Goal: Task Accomplishment & Management: Manage account settings

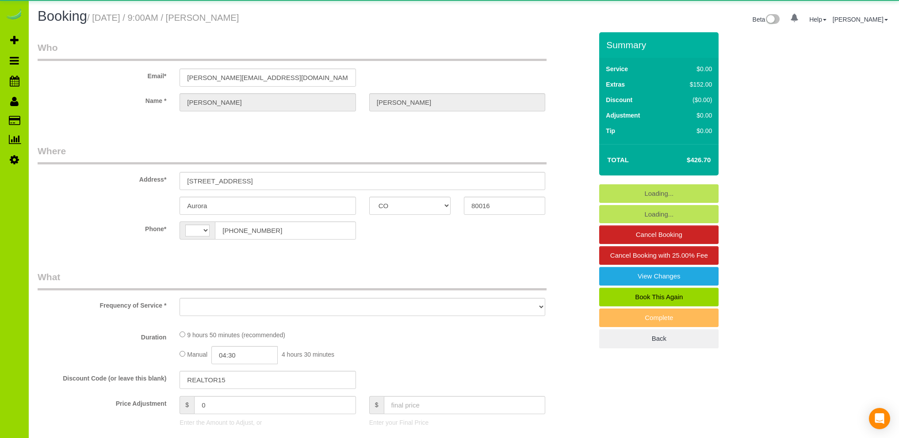
select select "CO"
select select "string:[GEOGRAPHIC_DATA]"
select select "string:fspay-f6c75859-790e-4d96-86d7-7c38feb5960d"
select select "spot1"
select select "number:5"
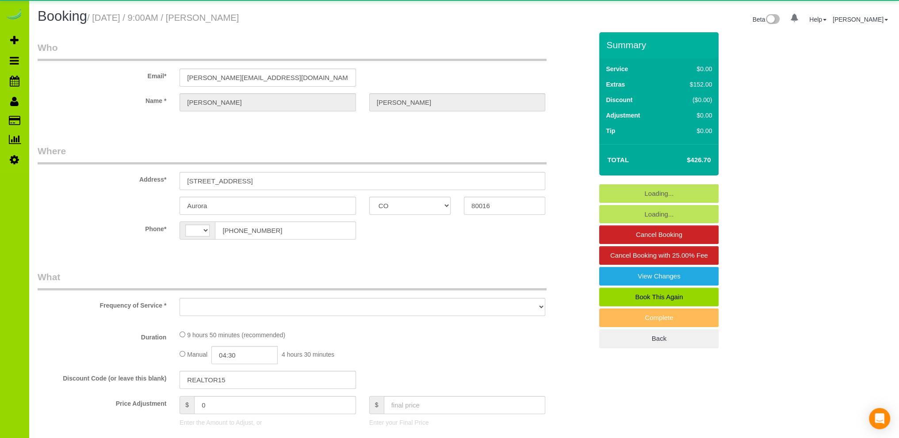
select select "number:15"
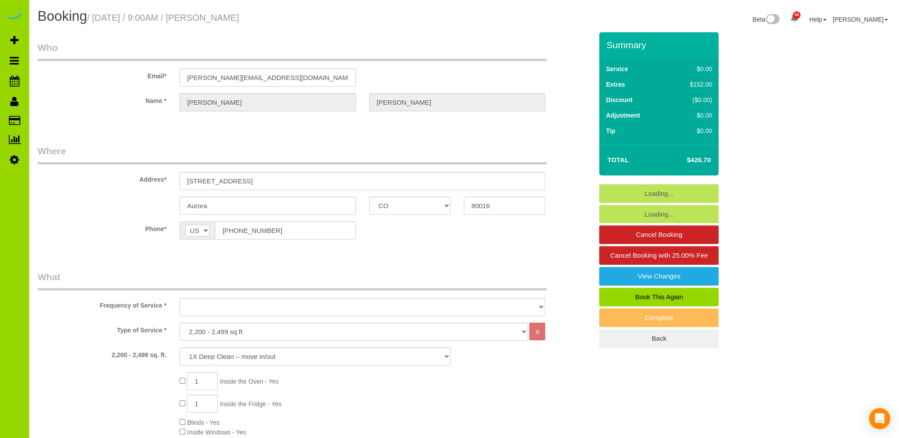
select select "object:1217"
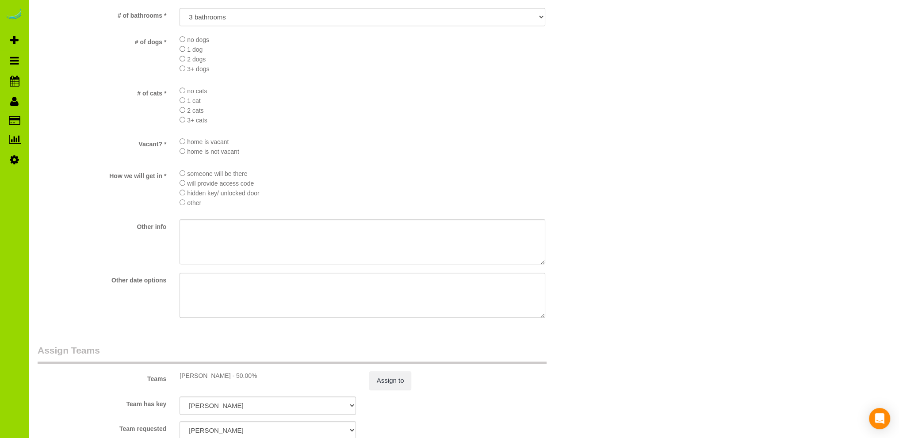
scroll to position [561, 0]
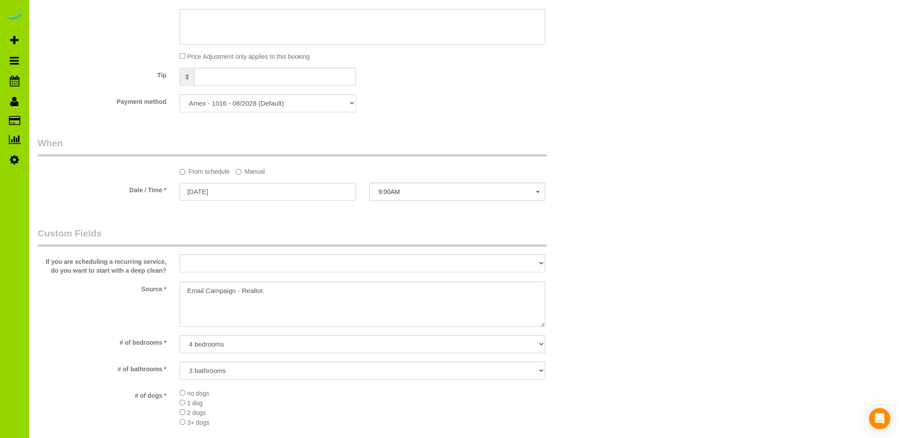
click at [422, 120] on div "Who Email* denise.duranmarcum@compass.com Name * Denise Duran Where Address* 50…" at bounding box center [315, 247] width 568 height 1553
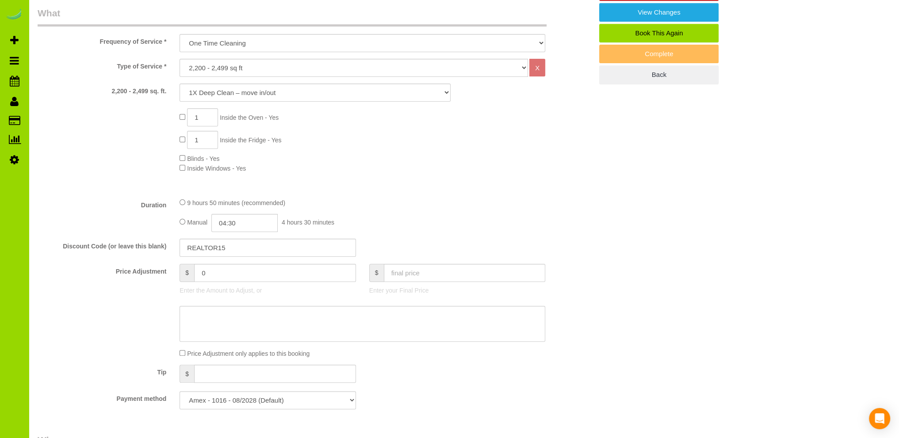
scroll to position [119, 0]
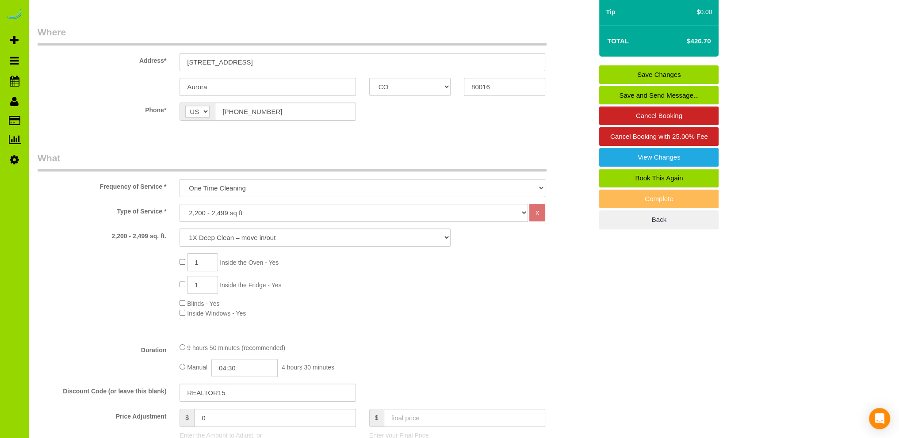
click at [99, 103] on label "Phone*" at bounding box center [102, 109] width 142 height 12
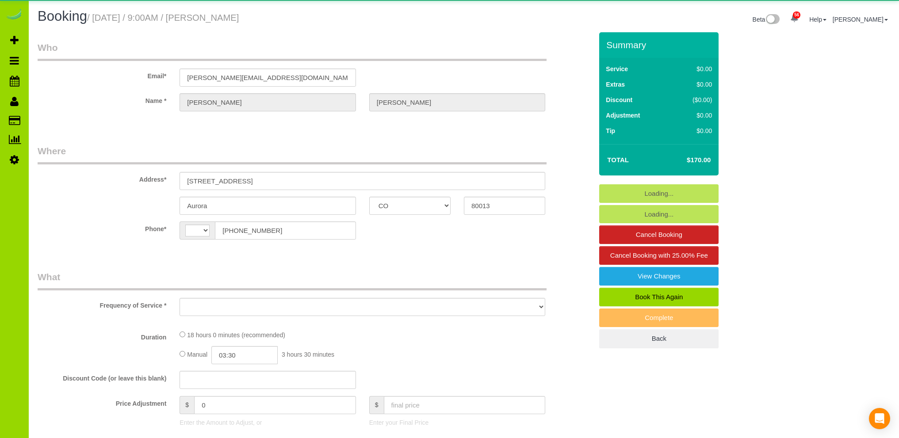
select select "CO"
select select "string:[GEOGRAPHIC_DATA]"
select select "object:1144"
select select "string:fspay-55562175-3305-42ac-b63c-f0779e3440ef"
select select "number:4"
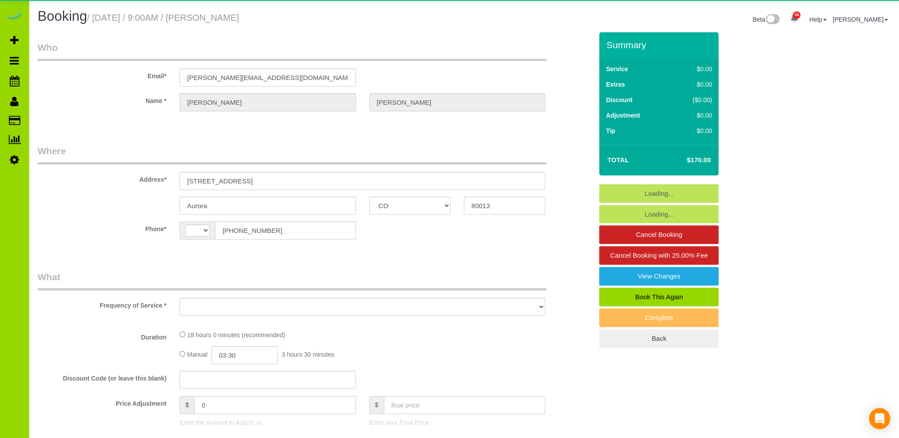
select select "number:14"
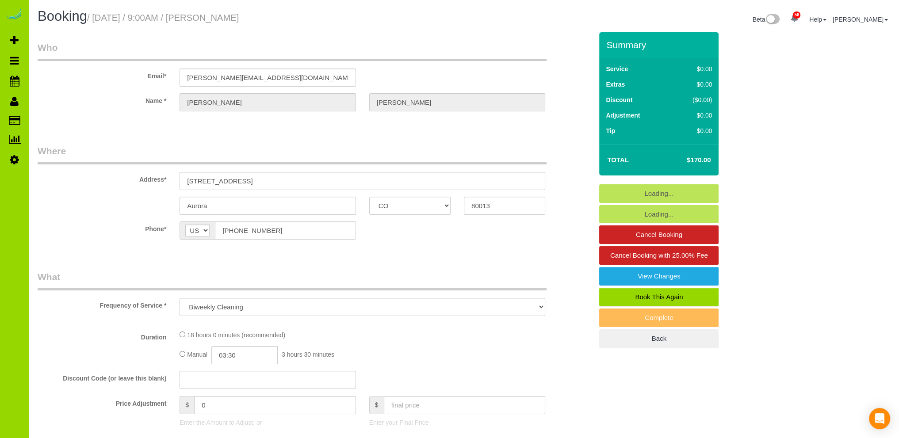
select select "object:1217"
select select "6"
select select "spot1"
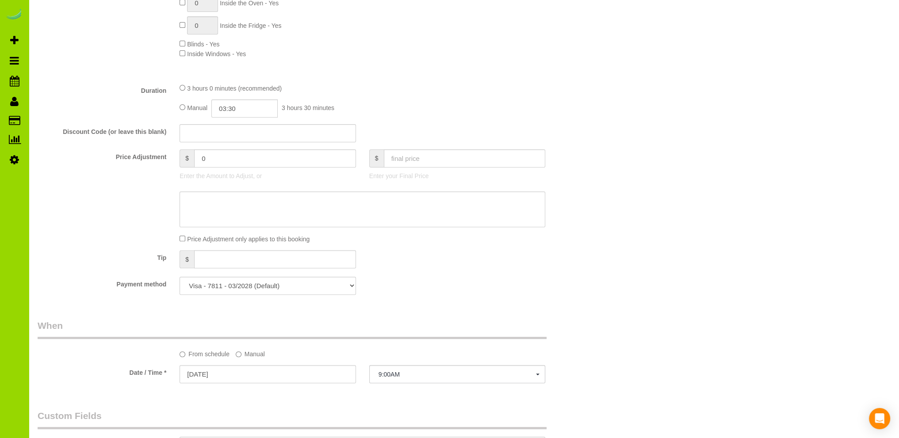
scroll to position [354, 0]
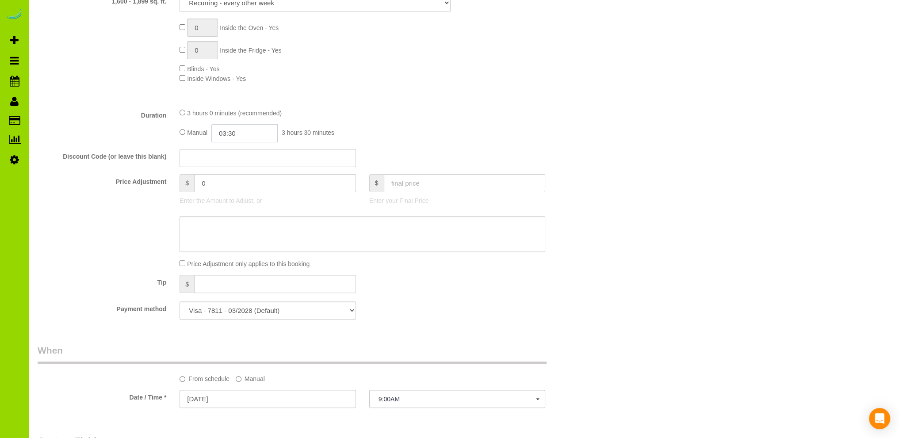
click at [223, 130] on input "03:30" at bounding box center [244, 133] width 66 height 18
type input "01:30"
click at [228, 165] on li "01:30" at bounding box center [234, 167] width 39 height 11
select select "spot6"
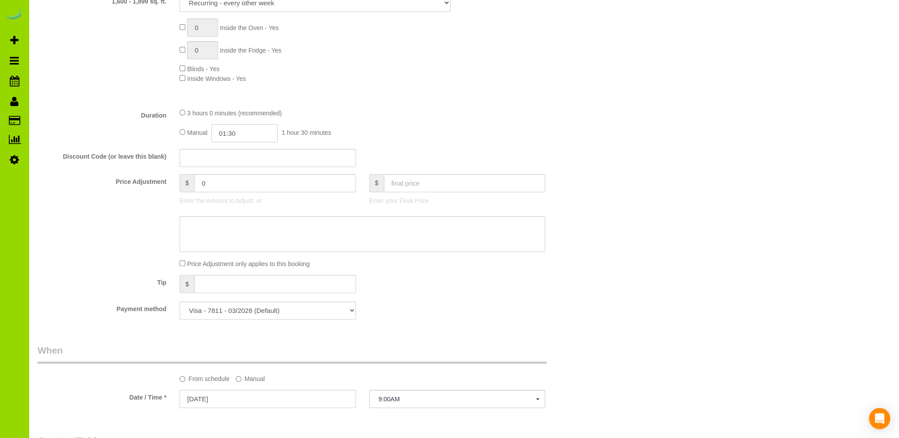
click at [246, 133] on input "01:30" at bounding box center [244, 133] width 66 height 18
type input "01:45"
select select "spot11"
select select "spot16"
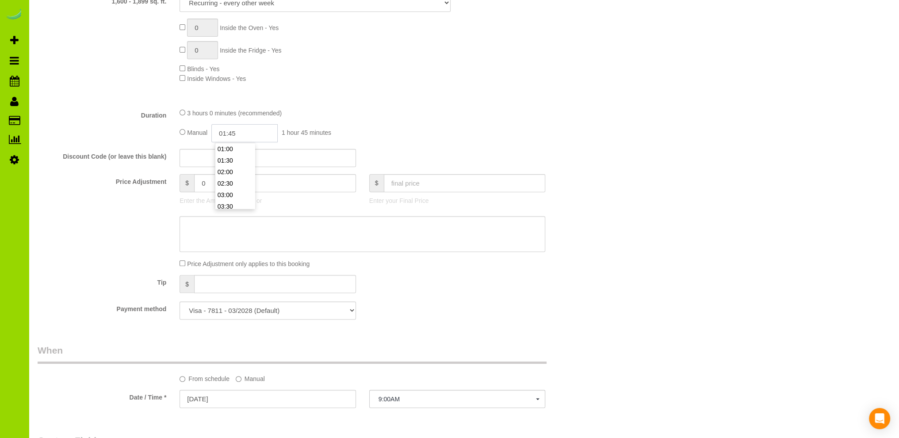
select select "spot26"
type input "01:45"
click at [412, 93] on div "Type of Service * Choose YOUR HOME SIZE here Hourly Cleaning 1 - 999 square fee…" at bounding box center [315, 35] width 555 height 132
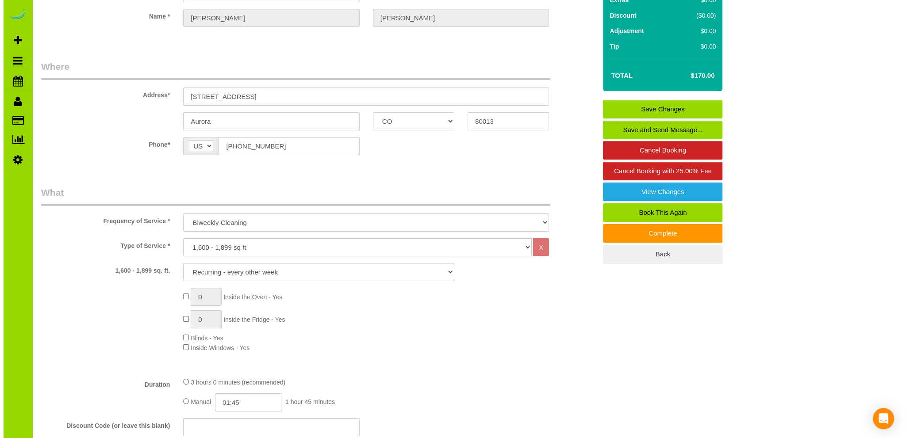
scroll to position [0, 0]
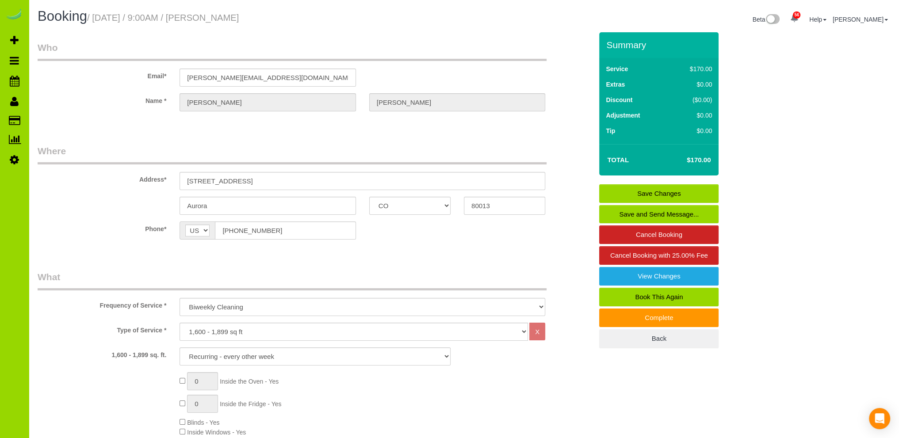
click at [639, 191] on link "Save Changes" at bounding box center [658, 193] width 119 height 19
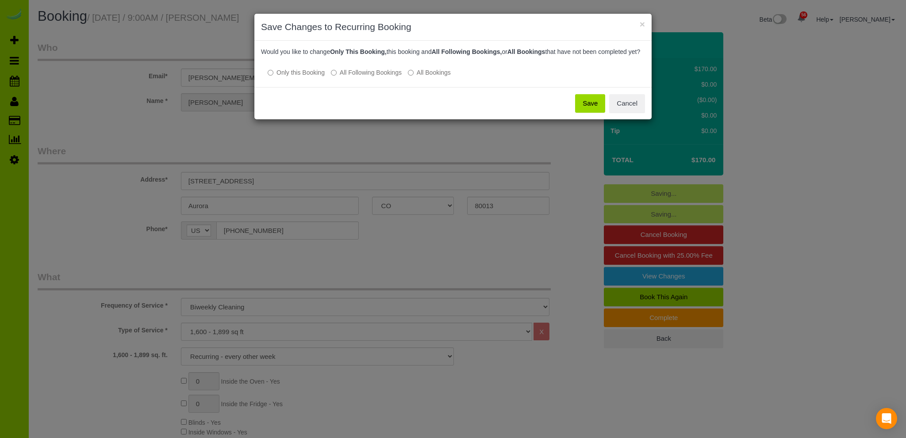
click at [585, 109] on button "Save" at bounding box center [590, 103] width 30 height 19
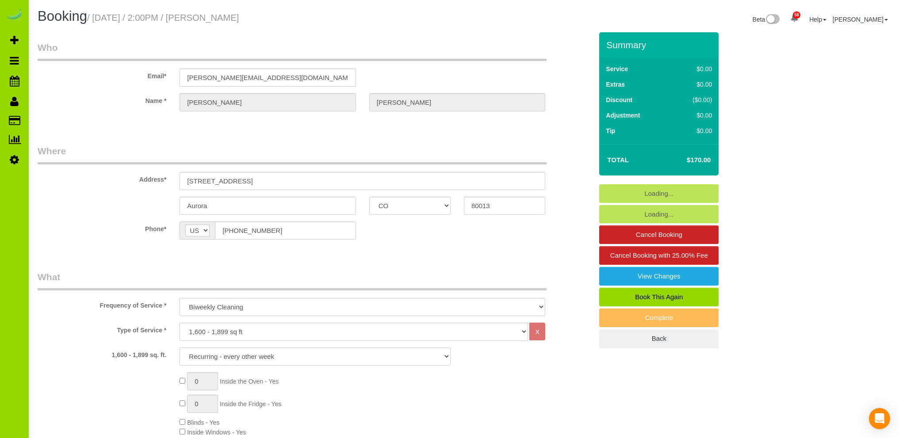
select select "CO"
select select "6"
select select "number:4"
select select "number:14"
select select "object:1229"
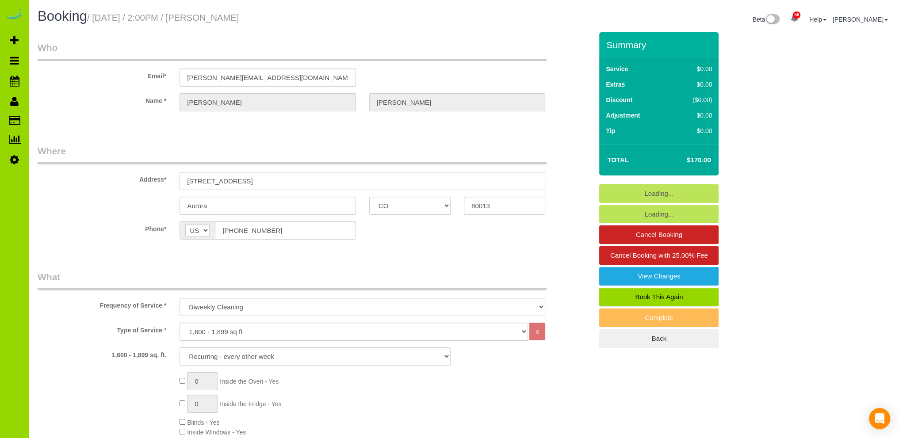
select select "6"
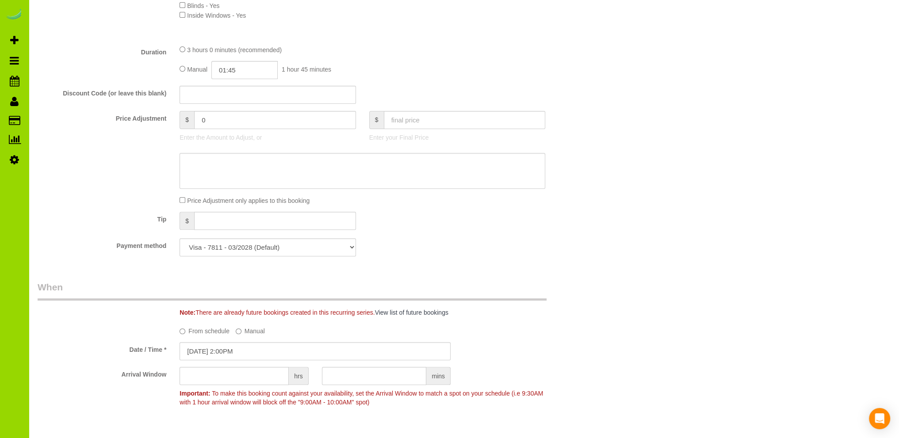
scroll to position [177, 0]
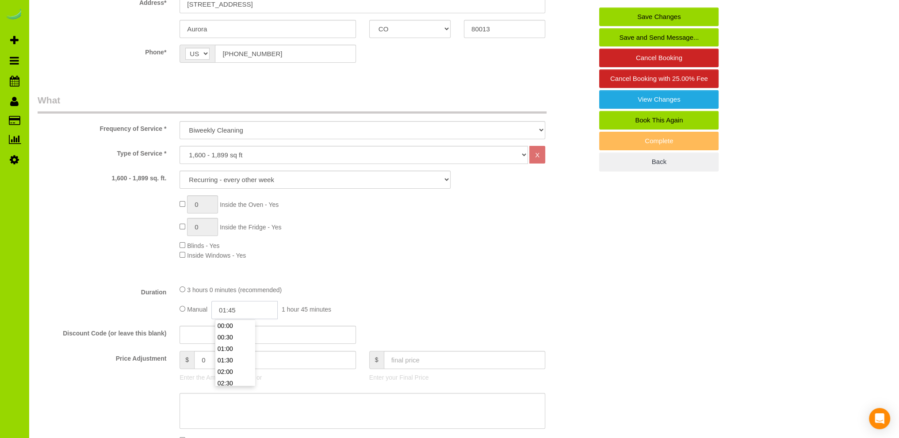
click at [230, 307] on input "01:45" at bounding box center [244, 310] width 66 height 18
type input "03:30"
click at [233, 348] on li "03:30" at bounding box center [234, 349] width 39 height 11
click at [640, 13] on link "Save Changes" at bounding box center [658, 17] width 119 height 19
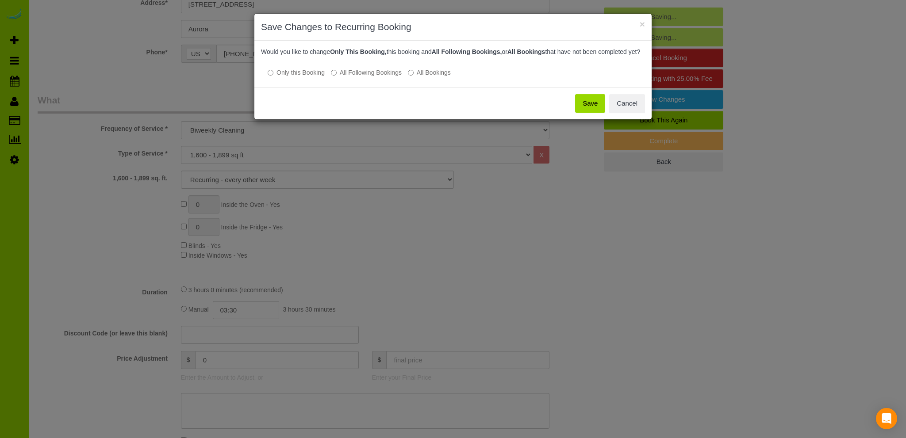
click at [589, 111] on button "Save" at bounding box center [590, 103] width 30 height 19
